Goal: Information Seeking & Learning: Find specific fact

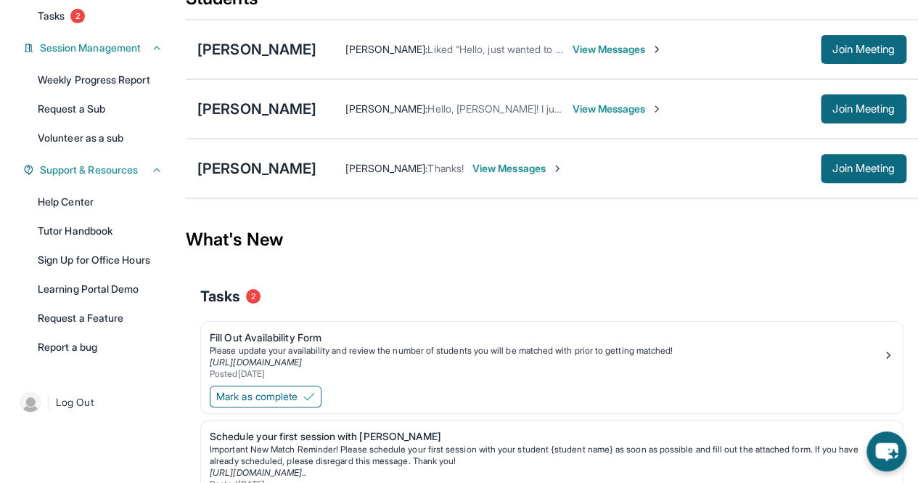
scroll to position [192, 0]
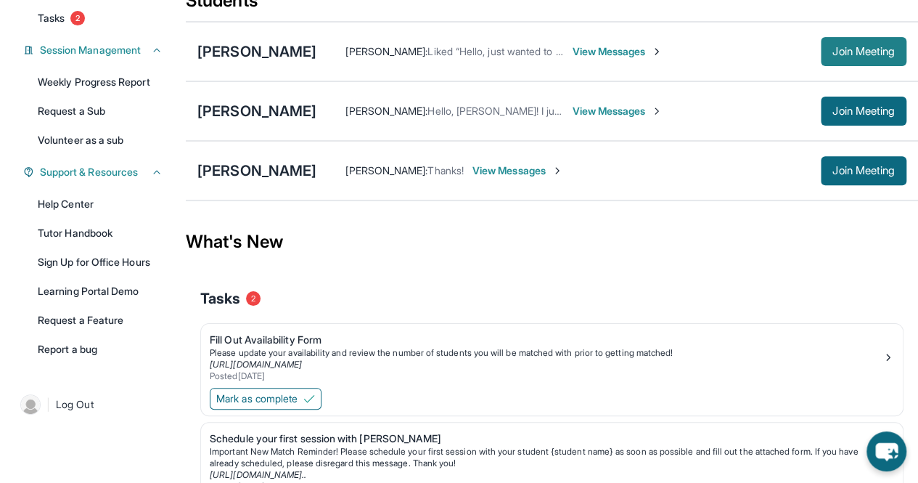
click at [851, 56] on span "Join Meeting" at bounding box center [863, 51] width 62 height 9
click at [863, 56] on span "Join Meeting" at bounding box center [863, 51] width 62 height 9
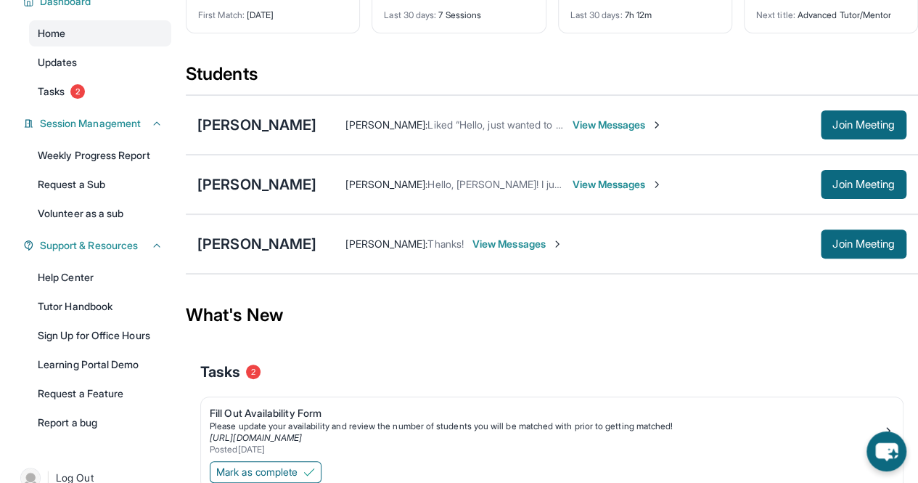
scroll to position [113, 0]
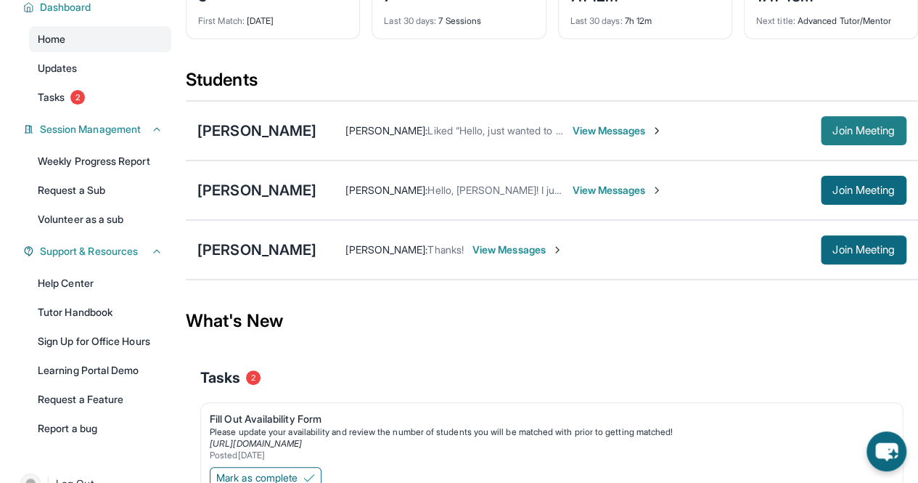
click at [845, 135] on span "Join Meeting" at bounding box center [863, 130] width 62 height 9
click at [269, 140] on div "[PERSON_NAME]" at bounding box center [256, 130] width 119 height 20
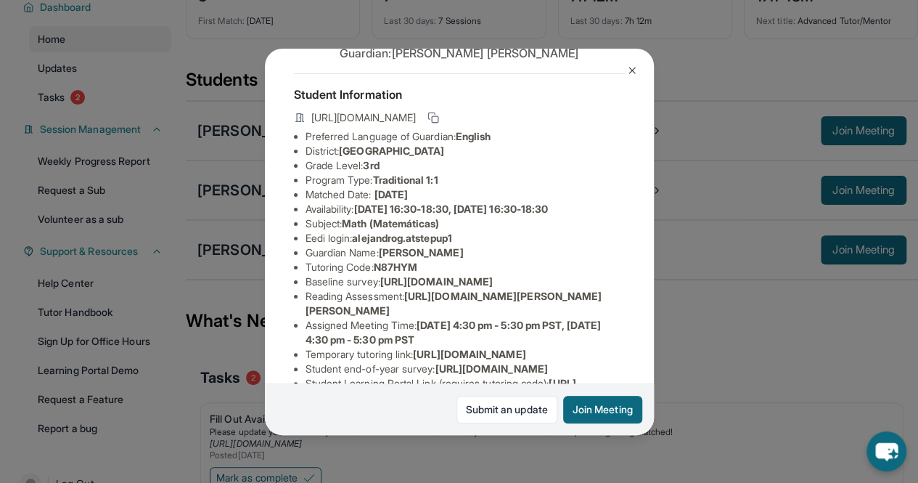
scroll to position [81, 0]
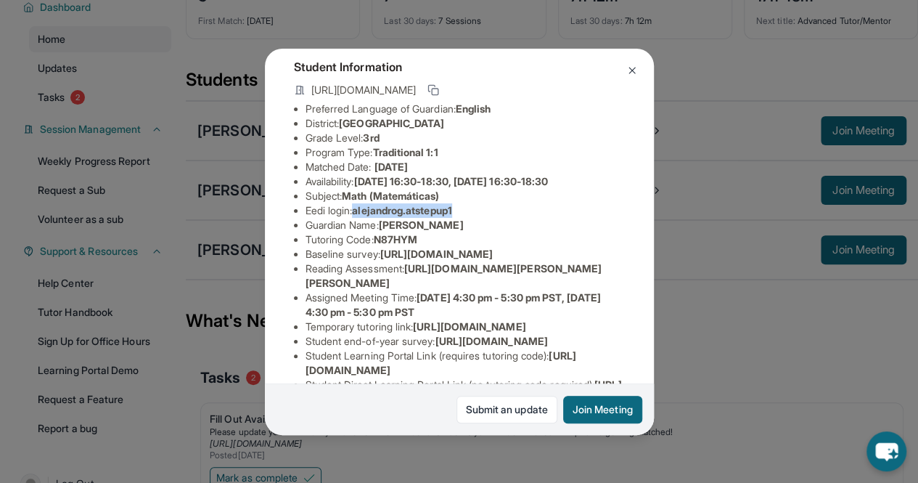
copy li "alejandrog.atstepup1"
drag, startPoint x: 356, startPoint y: 222, endPoint x: 471, endPoint y: 223, distance: 115.4
click at [471, 218] on li "Eedi login : alejandrog.atstepup1" at bounding box center [464, 210] width 319 height 15
click at [374, 231] on li "Guardian Name : [PERSON_NAME]" at bounding box center [464, 225] width 319 height 15
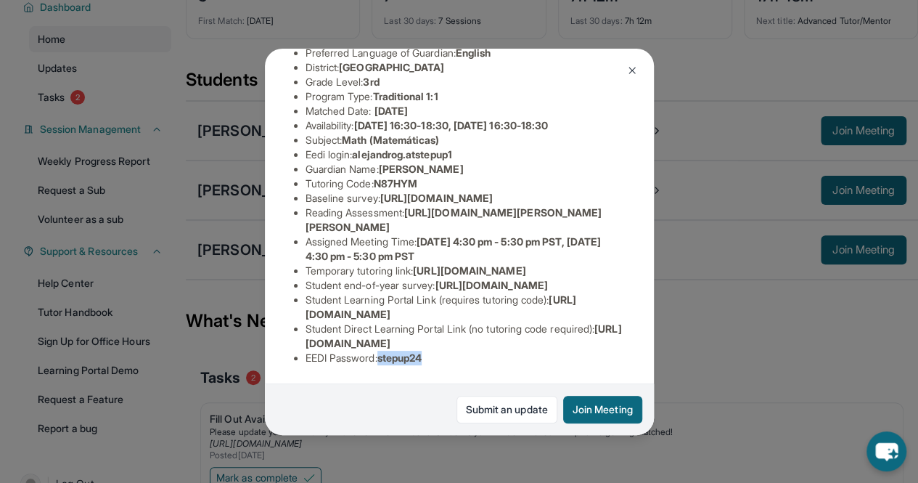
copy span "stepup24"
drag, startPoint x: 383, startPoint y: 346, endPoint x: 459, endPoint y: 347, distance: 75.5
click at [460, 351] on li "EEDI Password : stepup24" at bounding box center [464, 357] width 319 height 15
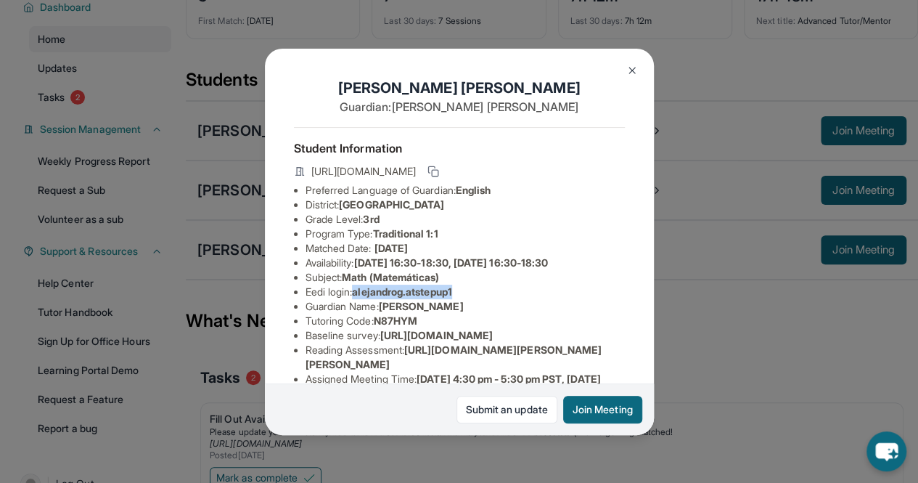
copy span "alejandrog.atstepup1"
drag, startPoint x: 358, startPoint y: 305, endPoint x: 504, endPoint y: 306, distance: 145.9
click at [504, 299] on li "Eedi login : alejandrog.atstepup1" at bounding box center [464, 291] width 319 height 15
click at [438, 342] on li "Baseline survey : [URL][DOMAIN_NAME]" at bounding box center [464, 335] width 319 height 15
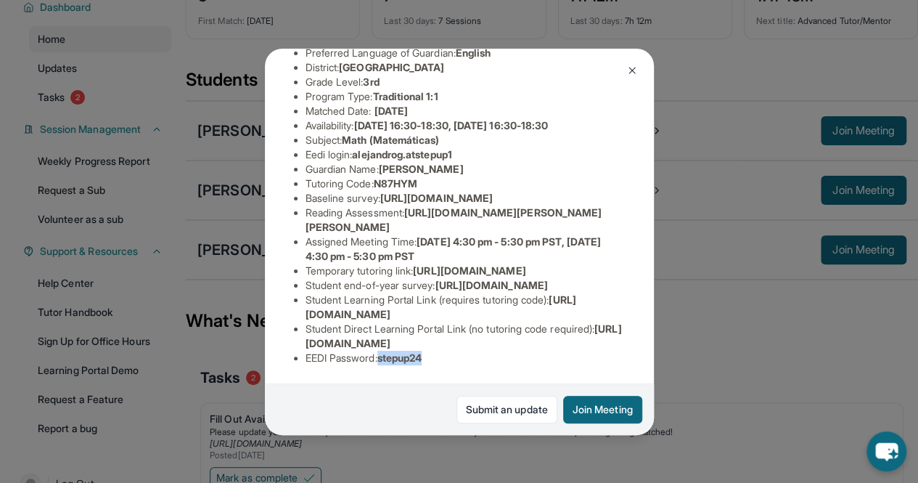
drag, startPoint x: 391, startPoint y: 345, endPoint x: 471, endPoint y: 342, distance: 79.9
click at [471, 350] on li "EEDI Password : stepup24" at bounding box center [464, 357] width 319 height 15
copy span "stepup24"
click at [700, 94] on div "[PERSON_NAME] Guardian: [PERSON_NAME] Student Information [URL][DOMAIN_NAME] Pr…" at bounding box center [459, 241] width 918 height 483
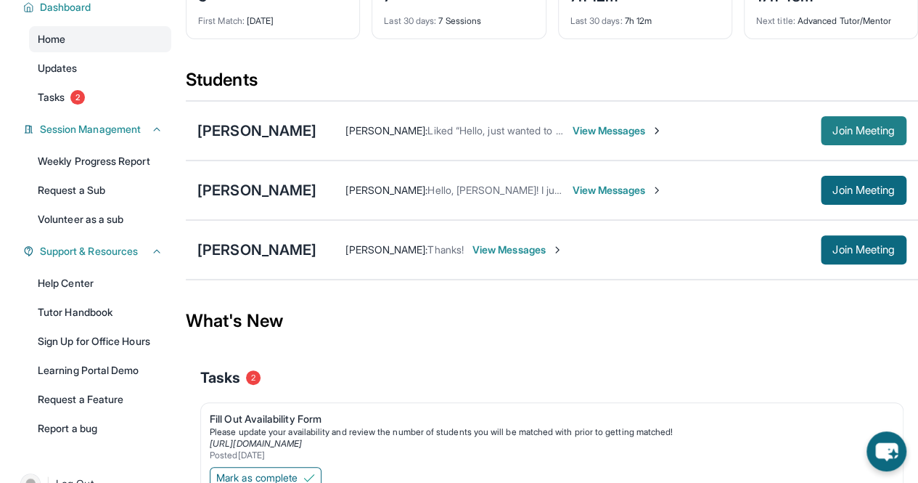
click at [853, 135] on span "Join Meeting" at bounding box center [863, 130] width 62 height 9
click at [270, 136] on div "[PERSON_NAME]" at bounding box center [256, 130] width 119 height 20
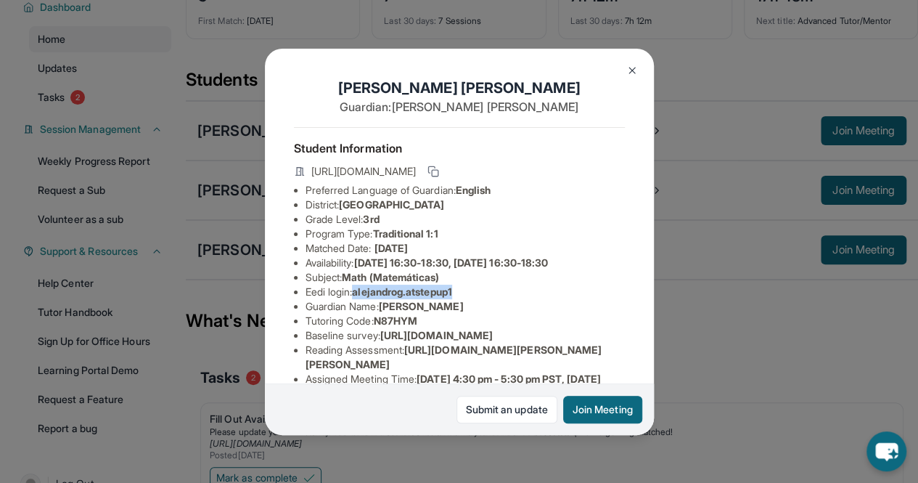
copy span "alejandrog.atstepup1"
drag, startPoint x: 358, startPoint y: 304, endPoint x: 488, endPoint y: 304, distance: 129.2
click at [488, 299] on li "Eedi login : alejandrog.atstepup1" at bounding box center [464, 291] width 319 height 15
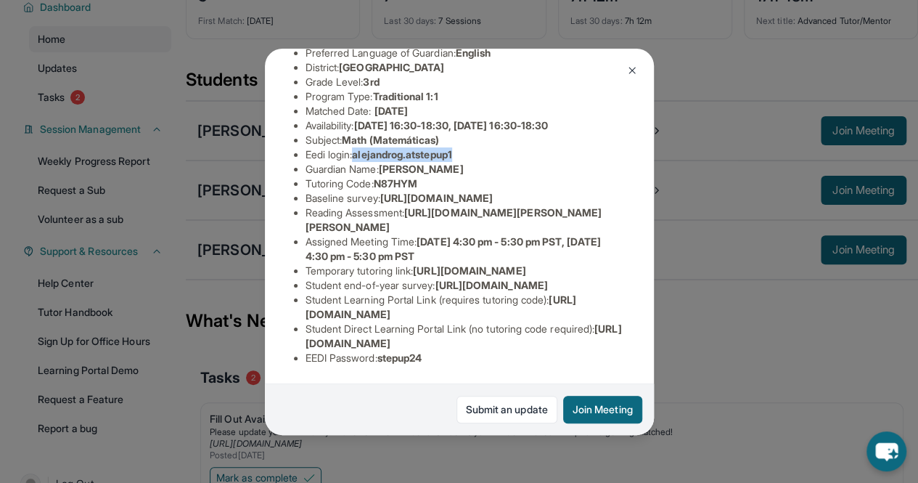
copy ul "[DOMAIN_NAME][URL] EEDI Password :"
drag, startPoint x: 383, startPoint y: 345, endPoint x: 464, endPoint y: 332, distance: 82.3
click at [464, 332] on ul "Preferred Language of Guardian: English District: [GEOGRAPHIC_DATA] Unified Sch…" at bounding box center [459, 205] width 331 height 319
click at [418, 351] on span "stepup24" at bounding box center [399, 357] width 45 height 12
copy li "stepup24"
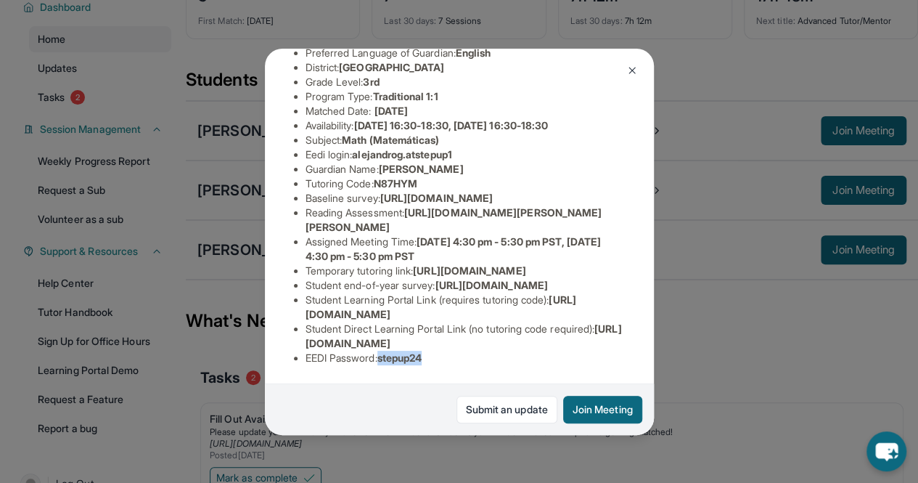
drag, startPoint x: 382, startPoint y: 346, endPoint x: 460, endPoint y: 343, distance: 78.4
click at [460, 350] on li "EEDI Password : stepup24" at bounding box center [464, 357] width 319 height 15
click at [374, 353] on div "Student Information [URL][DOMAIN_NAME] Preferred Language of Guardian: English …" at bounding box center [459, 183] width 331 height 387
copy li "stepup24"
drag, startPoint x: 382, startPoint y: 350, endPoint x: 446, endPoint y: 350, distance: 63.9
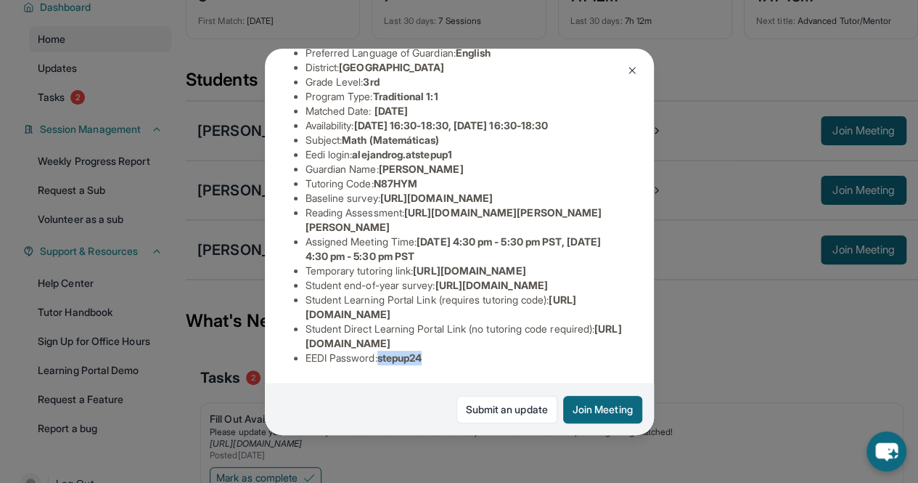
click at [446, 350] on li "EEDI Password : stepup24" at bounding box center [464, 357] width 319 height 15
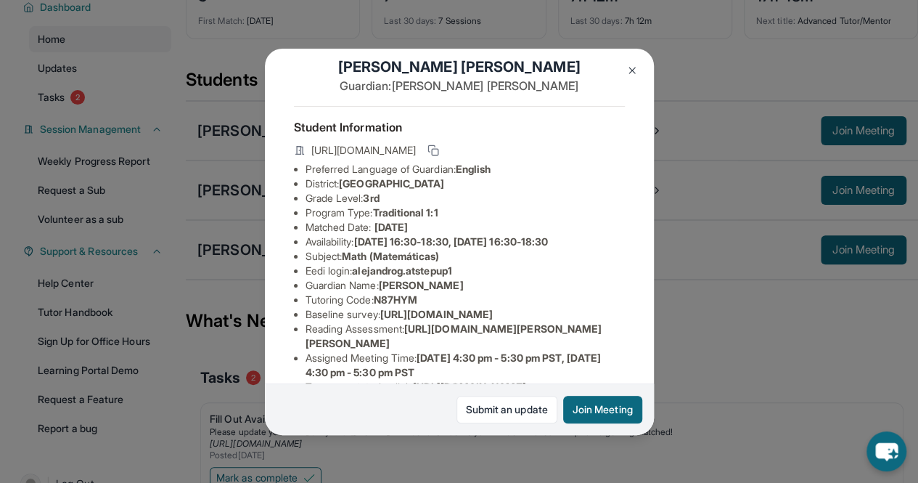
scroll to position [22, 0]
drag, startPoint x: 358, startPoint y: 276, endPoint x: 471, endPoint y: 287, distance: 113.6
click at [471, 277] on li "Eedi login : alejandrog.atstepup1" at bounding box center [464, 270] width 319 height 15
copy span "alejandrog.atstepup1"
click at [416, 304] on span "N87HYM" at bounding box center [396, 298] width 44 height 12
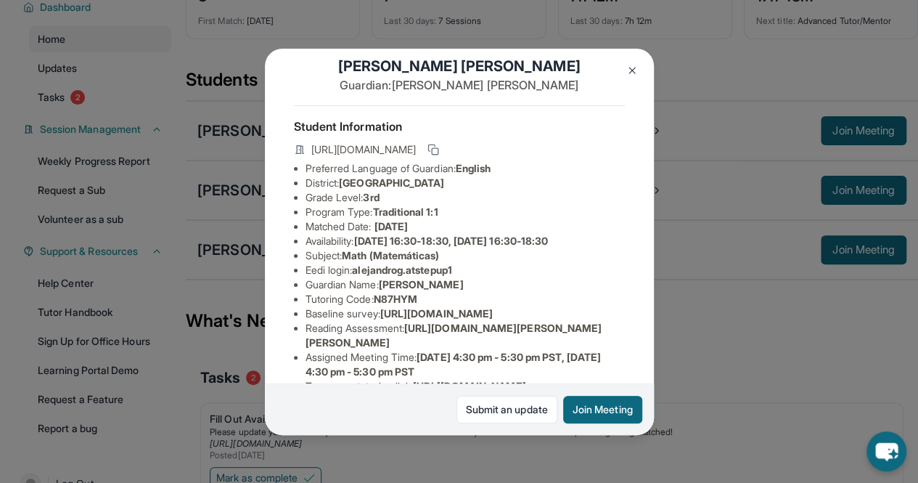
scroll to position [305, 0]
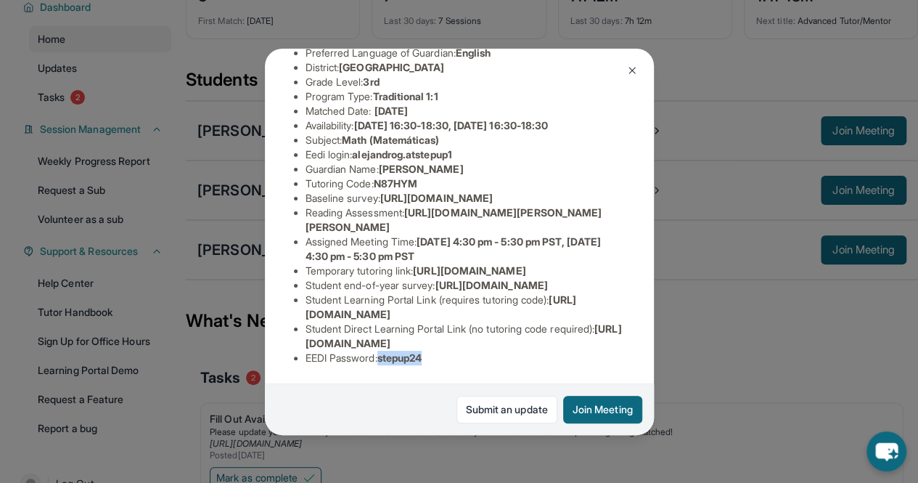
drag, startPoint x: 385, startPoint y: 345, endPoint x: 439, endPoint y: 345, distance: 53.7
click at [439, 350] on li "EEDI Password : stepup24" at bounding box center [464, 357] width 319 height 15
copy span "stepup24"
click at [504, 25] on div "[PERSON_NAME] Guardian: [PERSON_NAME] Student Information [URL][DOMAIN_NAME] Pr…" at bounding box center [459, 241] width 918 height 483
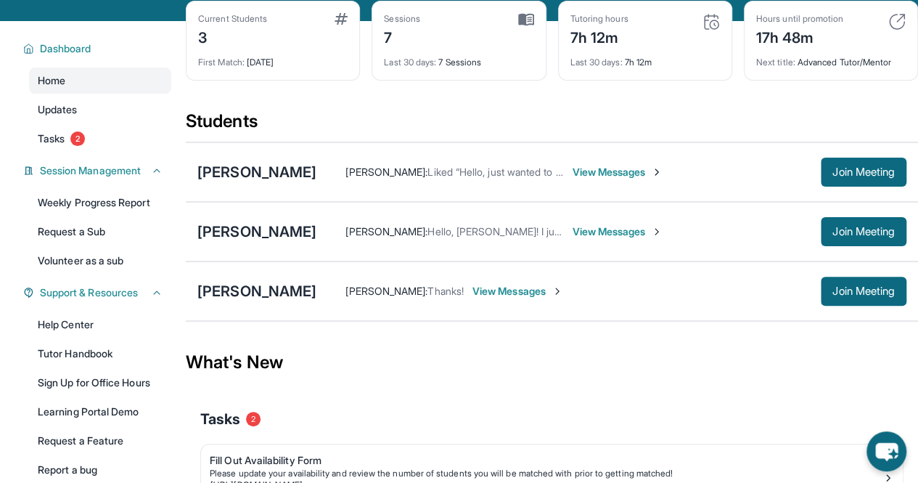
scroll to position [78, 0]
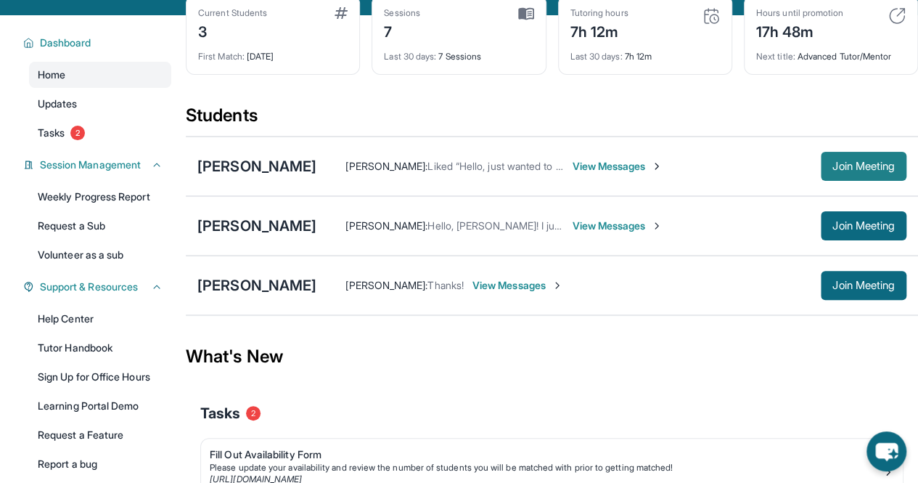
click at [853, 171] on span "Join Meeting" at bounding box center [863, 166] width 62 height 9
click at [248, 172] on div "[PERSON_NAME]" at bounding box center [256, 166] width 119 height 20
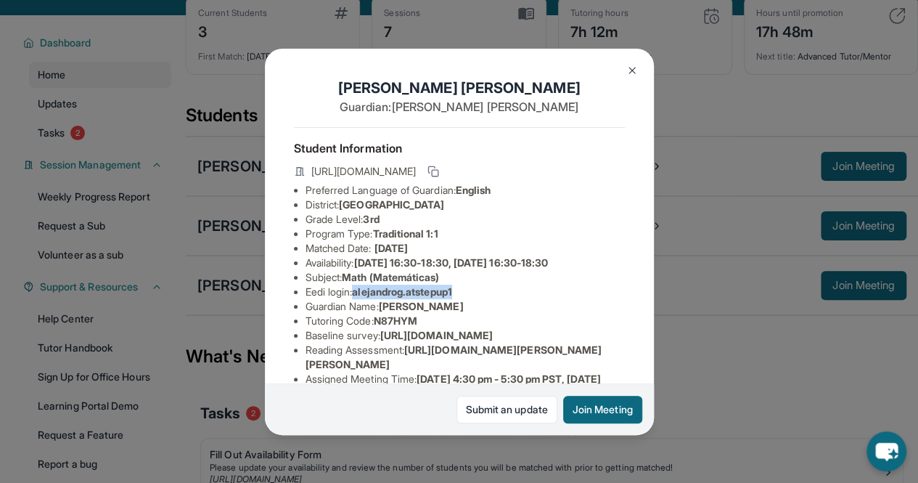
drag, startPoint x: 359, startPoint y: 306, endPoint x: 469, endPoint y: 301, distance: 109.7
click at [469, 299] on li "Eedi login : alejandrog.atstepup1" at bounding box center [464, 291] width 319 height 15
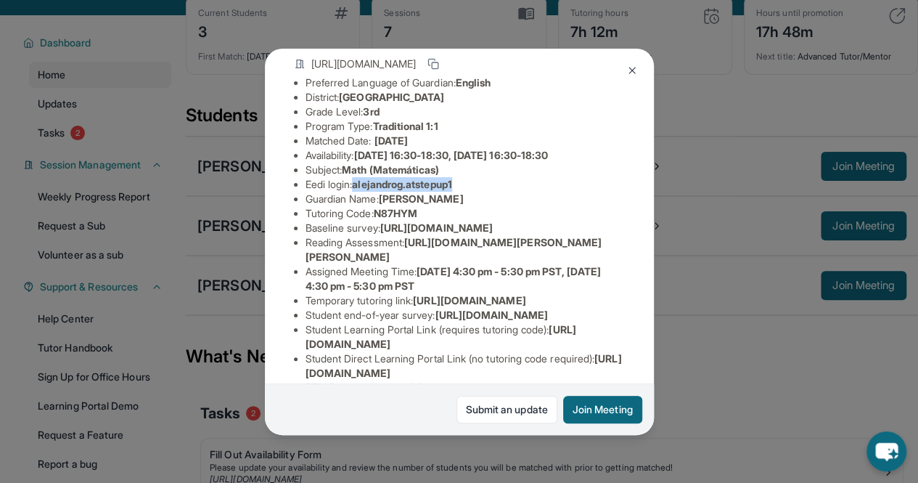
scroll to position [305, 0]
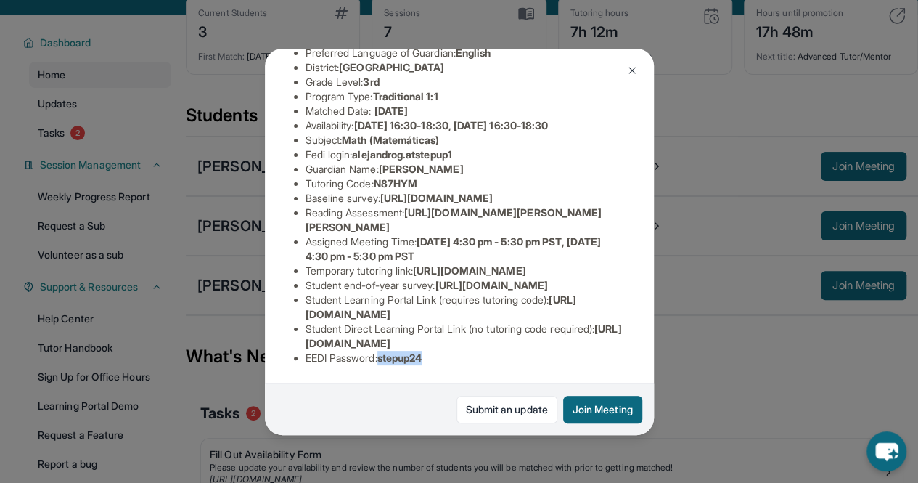
drag, startPoint x: 383, startPoint y: 348, endPoint x: 458, endPoint y: 345, distance: 74.8
click at [458, 350] on li "EEDI Password : stepup24" at bounding box center [464, 357] width 319 height 15
